Goal: Find contact information: Find contact information

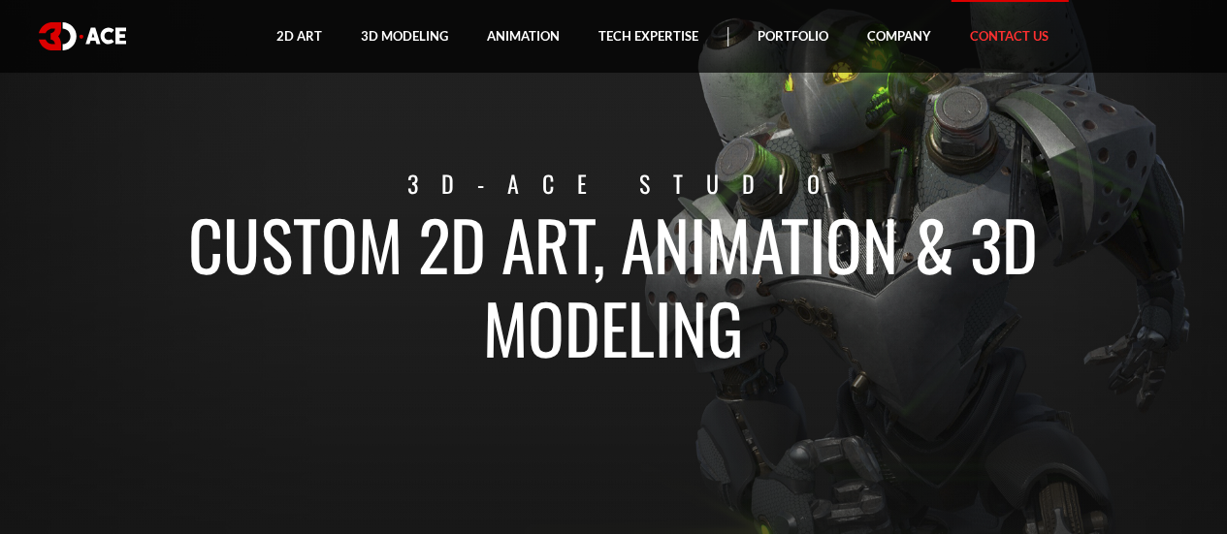
click at [991, 42] on link "Contact Us" at bounding box center [1008, 36] width 117 height 73
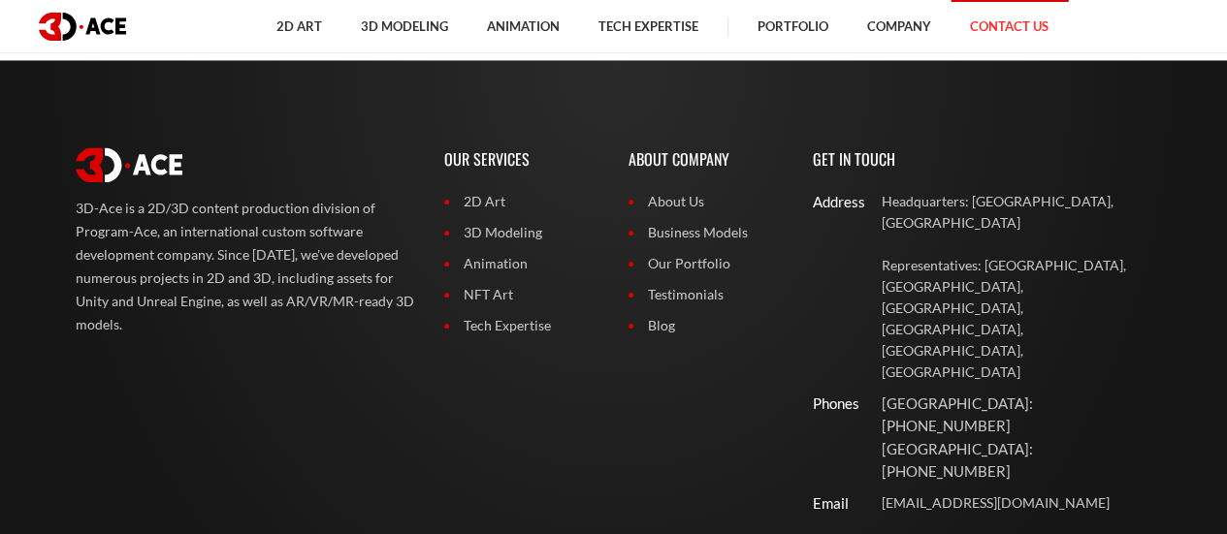
scroll to position [1537, 0]
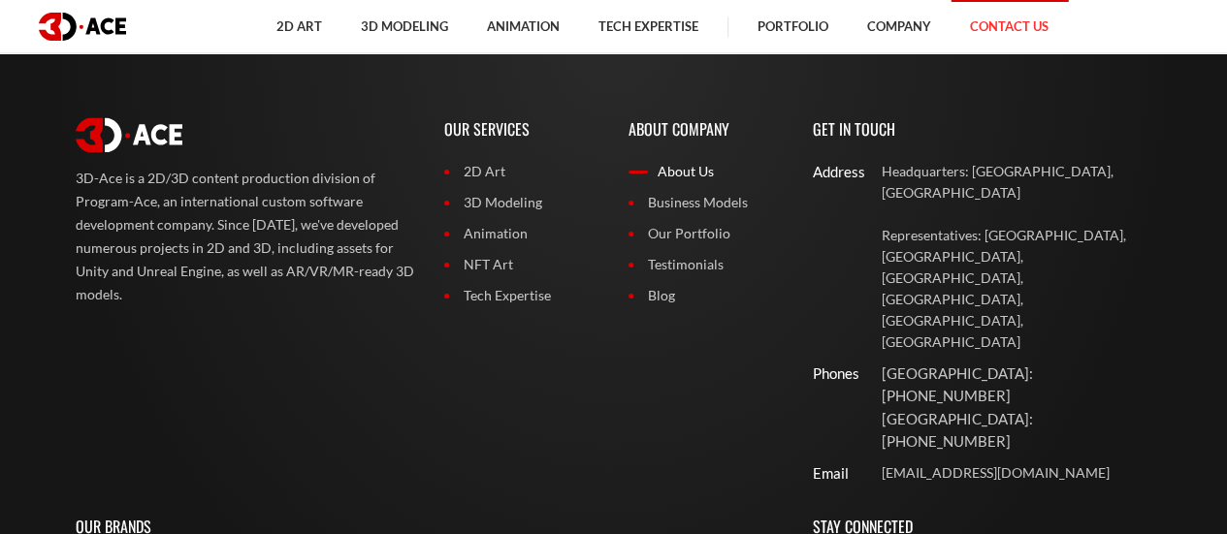
click at [669, 162] on link "About Us" at bounding box center [705, 171] width 155 height 21
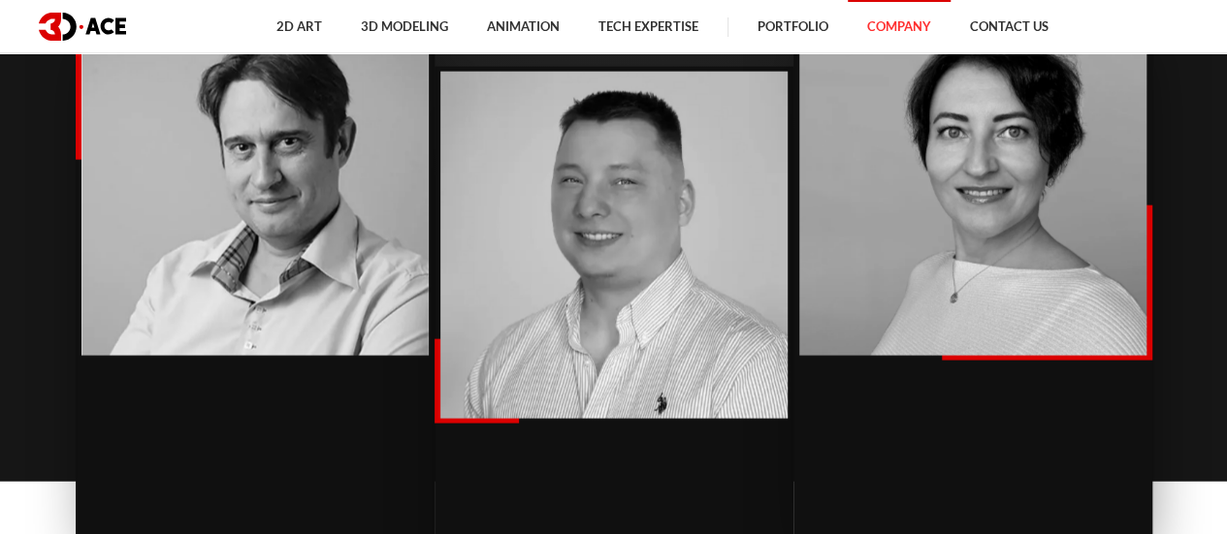
scroll to position [2230, 0]
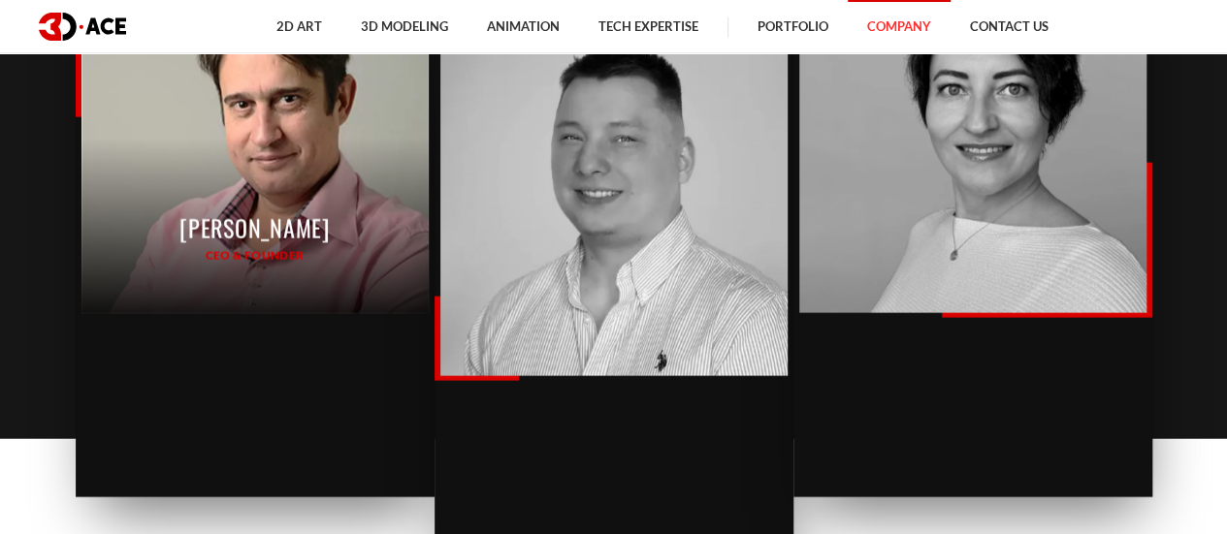
click at [272, 153] on div "Oleg Fonarov CEO & Founder" at bounding box center [254, 139] width 347 height 347
click at [235, 247] on p "CEO & Founder" at bounding box center [254, 256] width 150 height 18
click at [234, 234] on p "Oleg Fonarov" at bounding box center [254, 228] width 150 height 36
click at [270, 234] on p "Oleg Fonarov" at bounding box center [254, 228] width 150 height 36
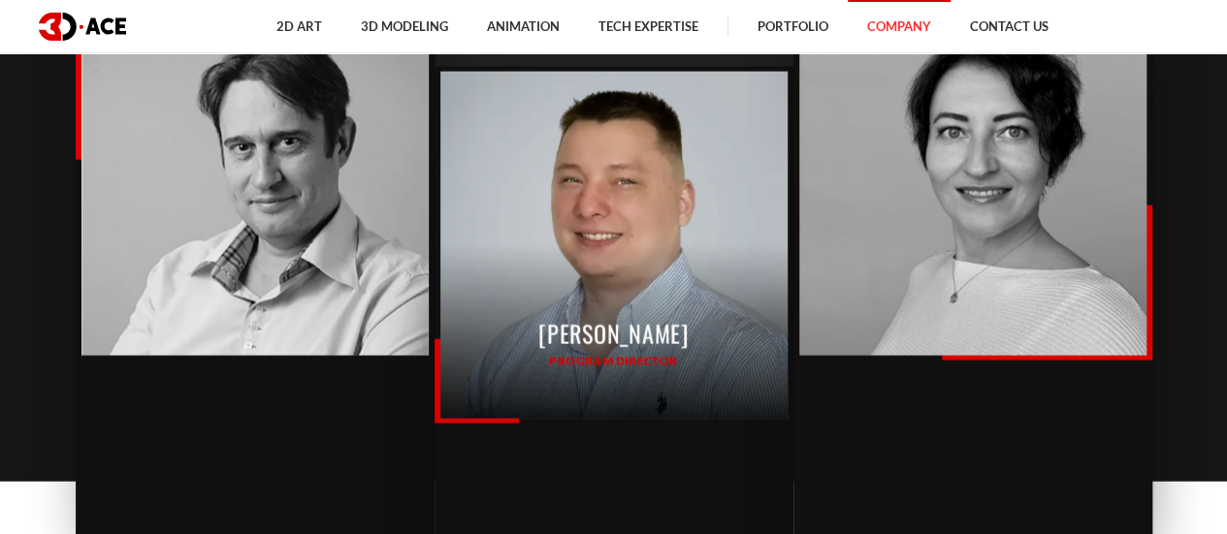
scroll to position [2327, 0]
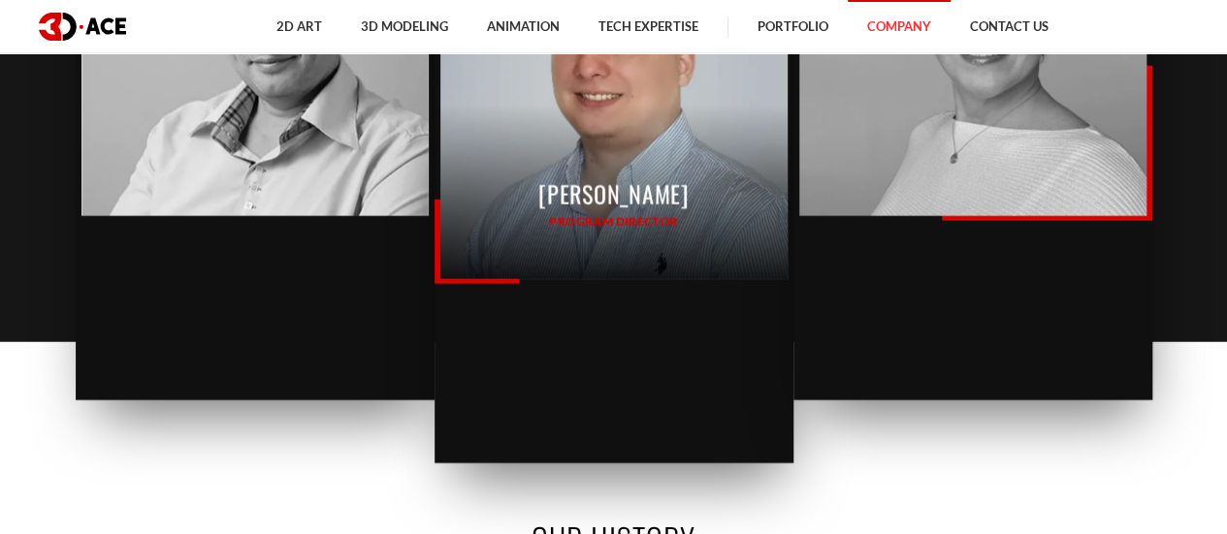
click at [591, 208] on p "Dmytro Lunov" at bounding box center [613, 194] width 150 height 36
click at [598, 195] on p "Dmytro Lunov" at bounding box center [613, 194] width 150 height 36
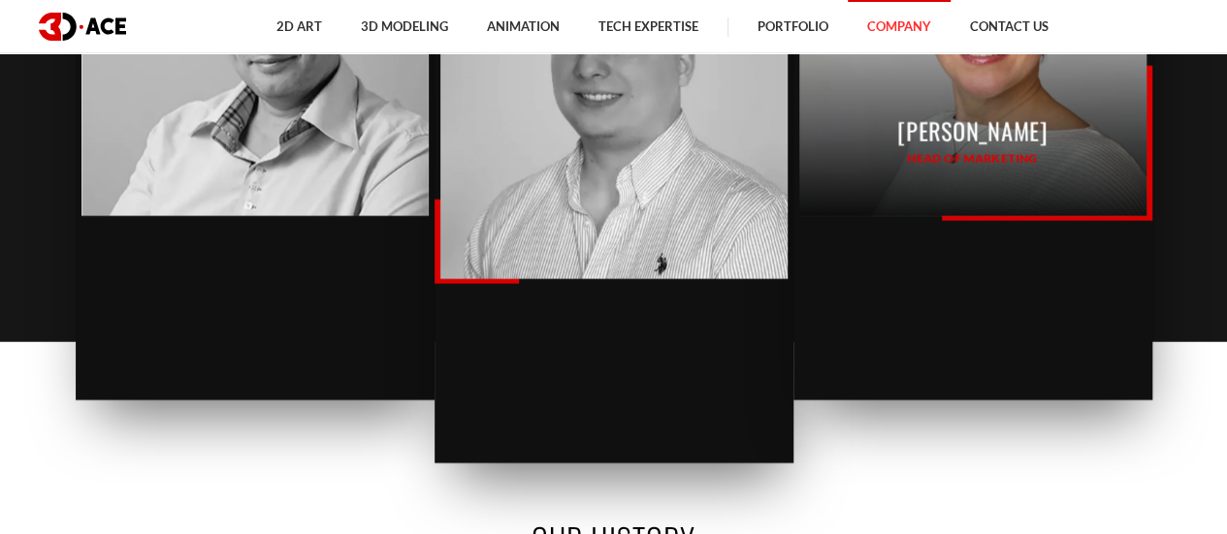
click at [925, 180] on div "Svitlana Lobazeva Head of Marketing" at bounding box center [972, 42] width 347 height 347
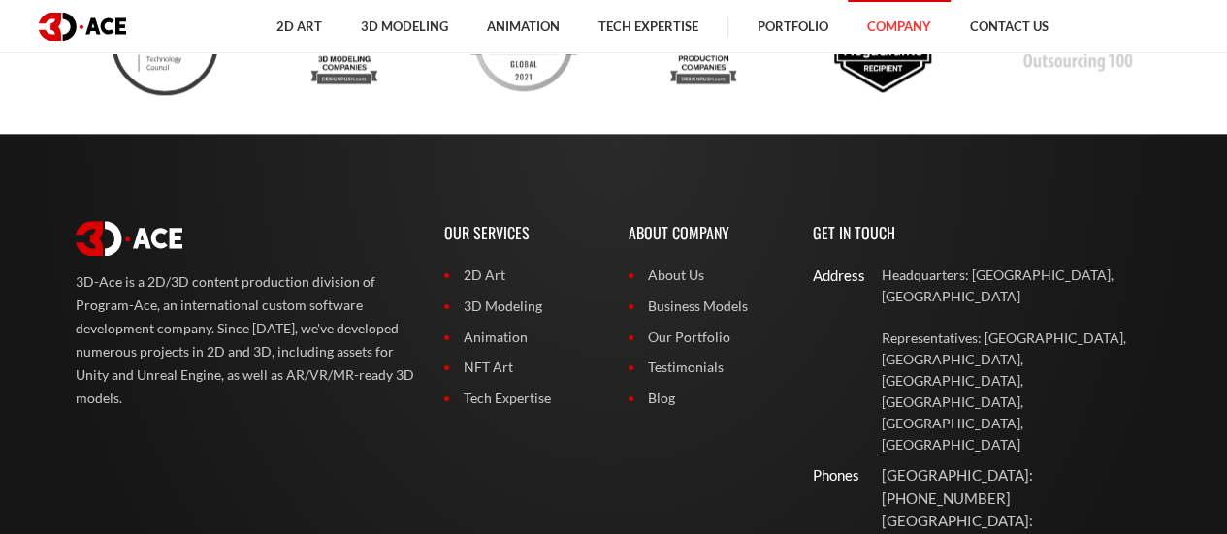
scroll to position [4934, 0]
